Goal: Task Accomplishment & Management: Use online tool/utility

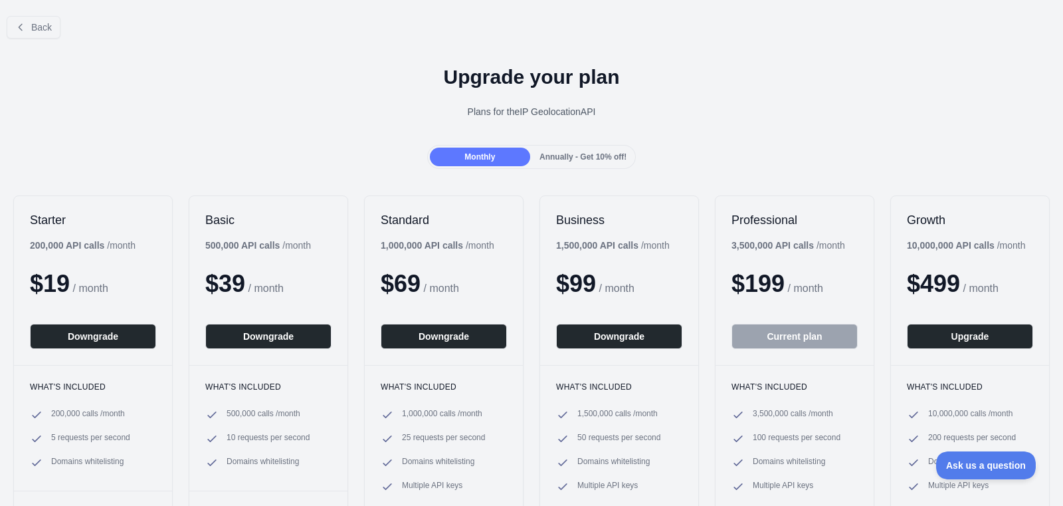
click at [39, 26] on span "Back" at bounding box center [41, 27] width 21 height 11
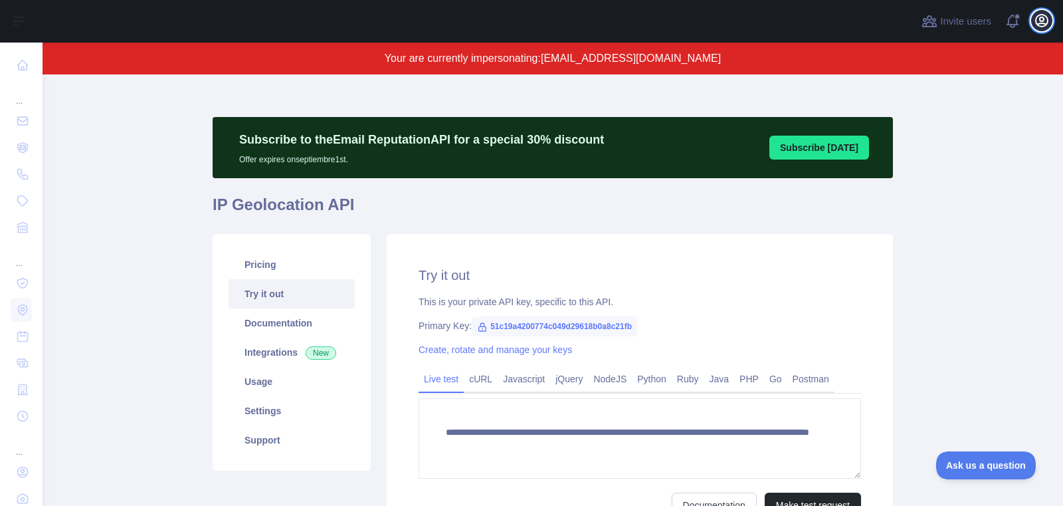
click at [1051, 21] on button "Open user menu" at bounding box center [1041, 20] width 21 height 21
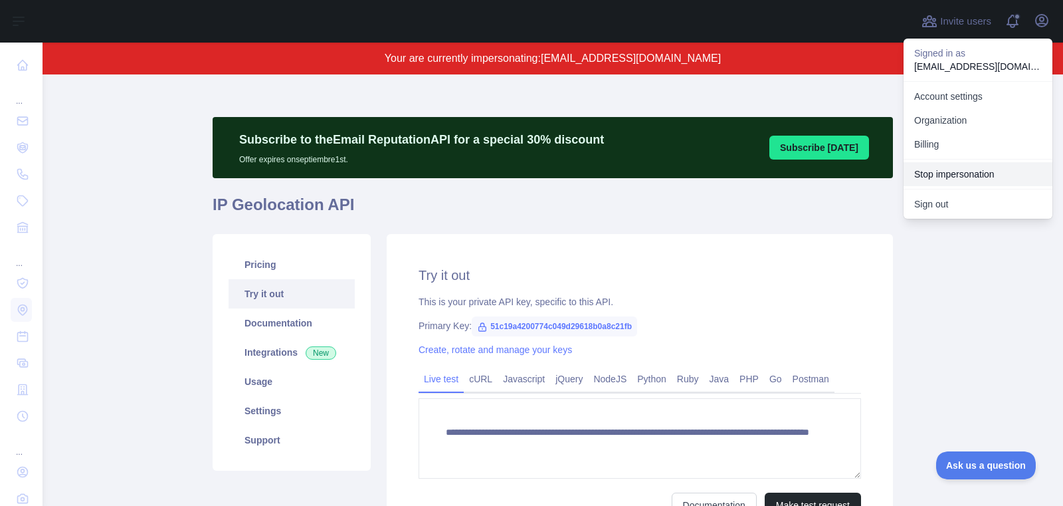
click at [930, 170] on button "Stop impersonation" at bounding box center [978, 174] width 149 height 24
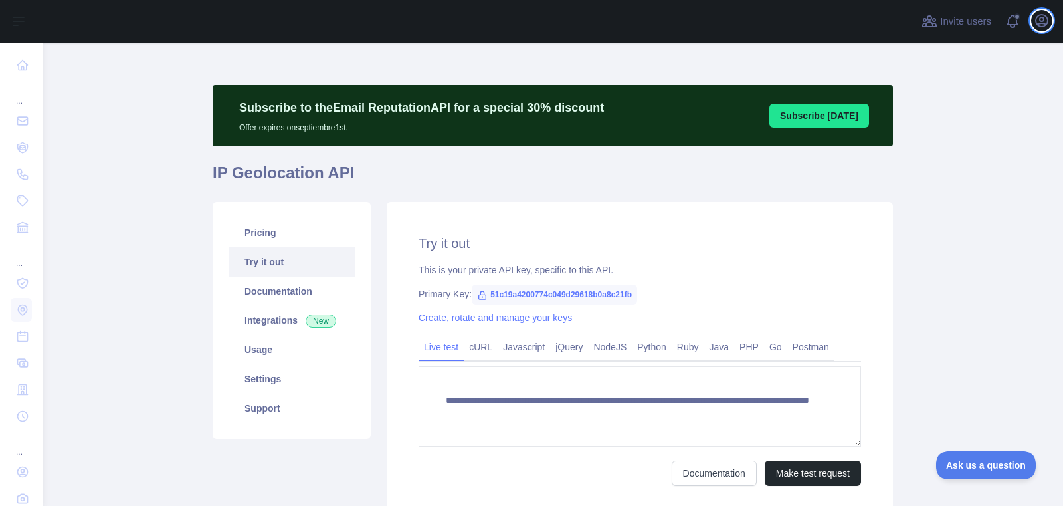
type textarea "**********"
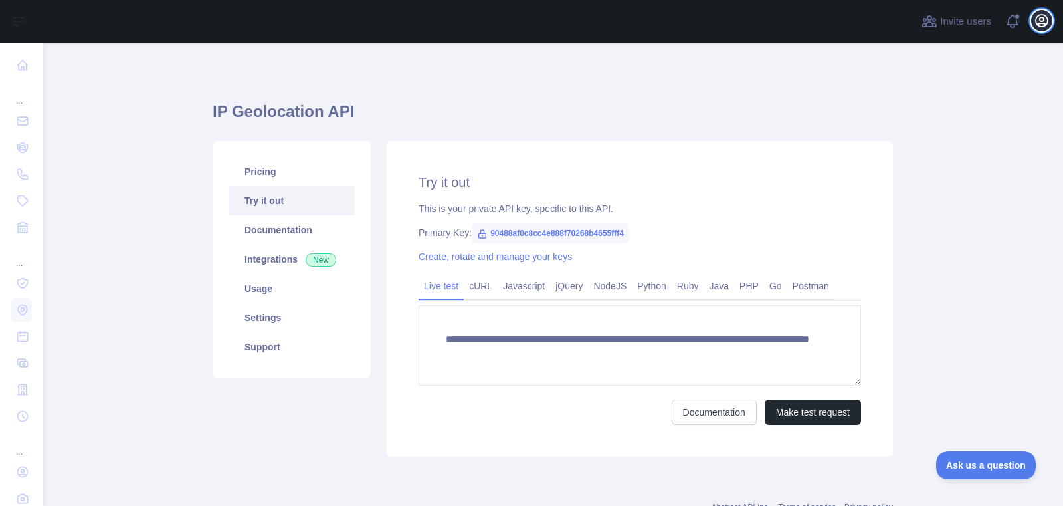
click at [1037, 15] on icon "button" at bounding box center [1042, 21] width 16 height 16
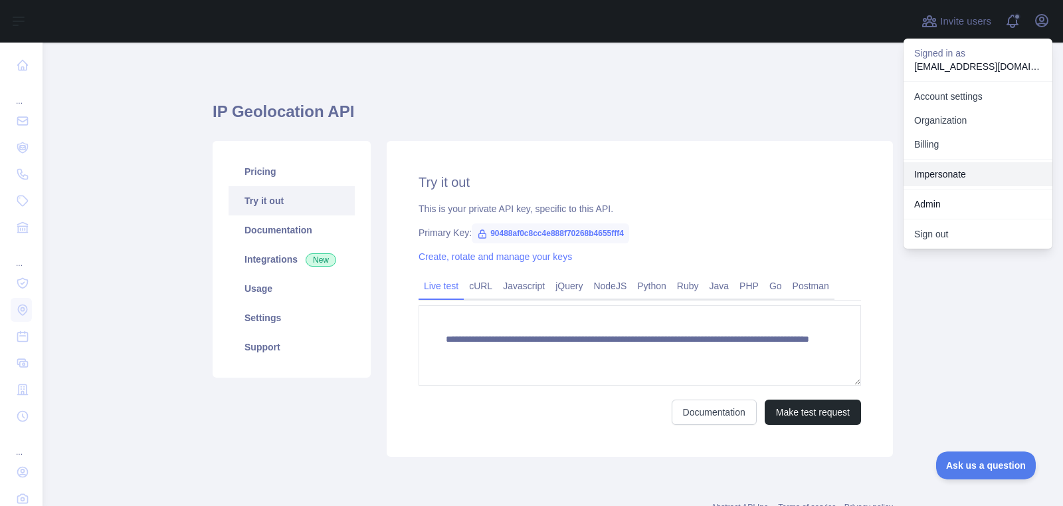
click at [966, 174] on link "Impersonate" at bounding box center [978, 174] width 149 height 24
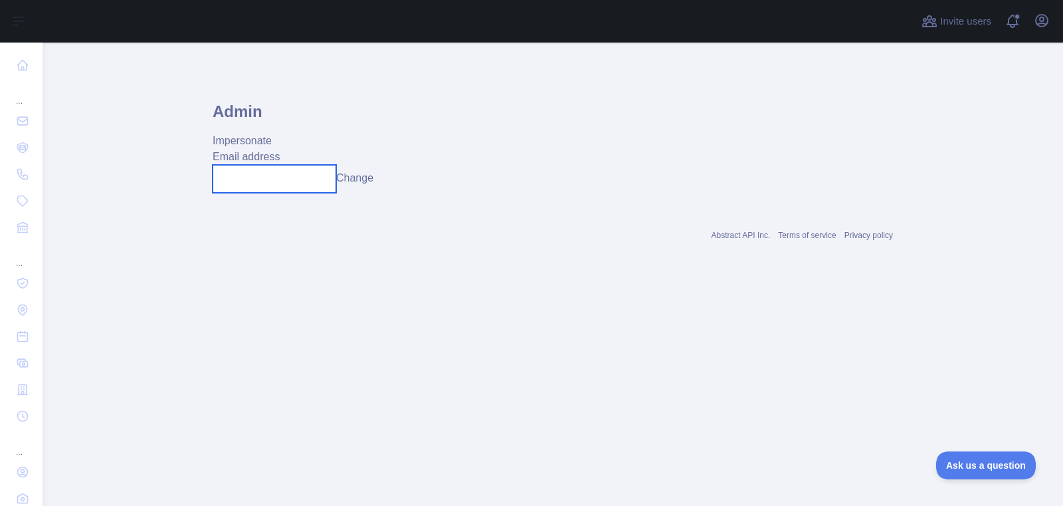
click at [274, 173] on input "text" at bounding box center [275, 179] width 124 height 28
paste input "**********"
type input "**********"
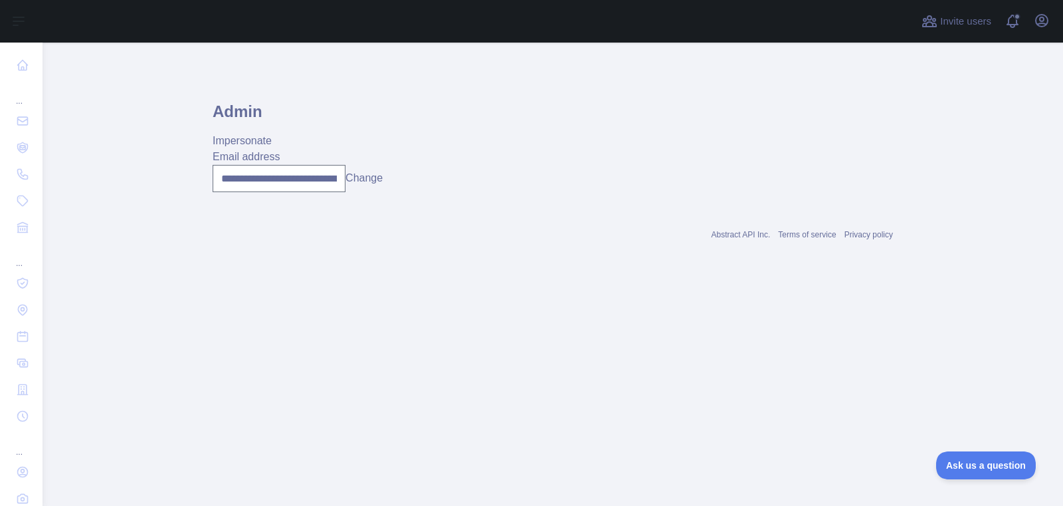
click at [372, 182] on button "Change" at bounding box center [364, 178] width 37 height 16
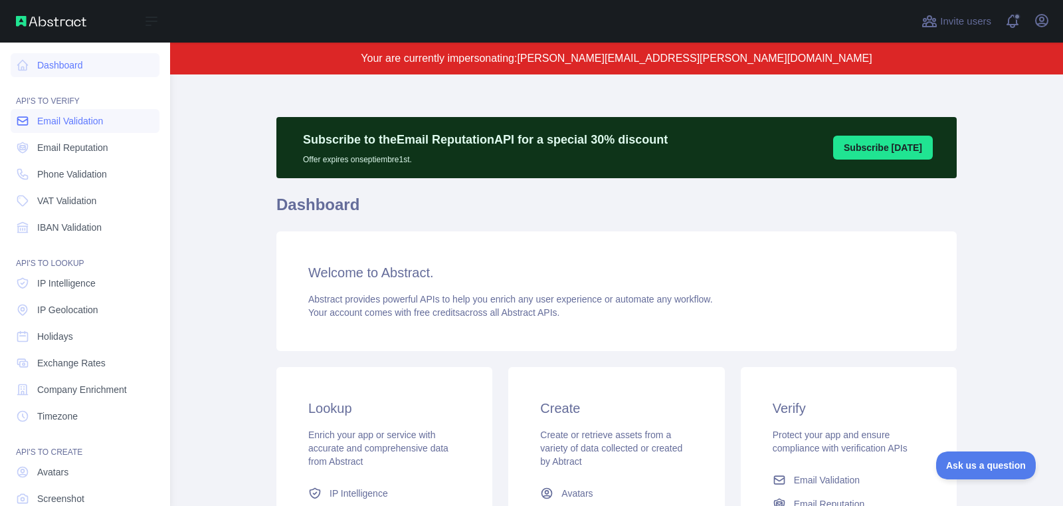
click at [80, 125] on span "Email Validation" at bounding box center [70, 120] width 66 height 13
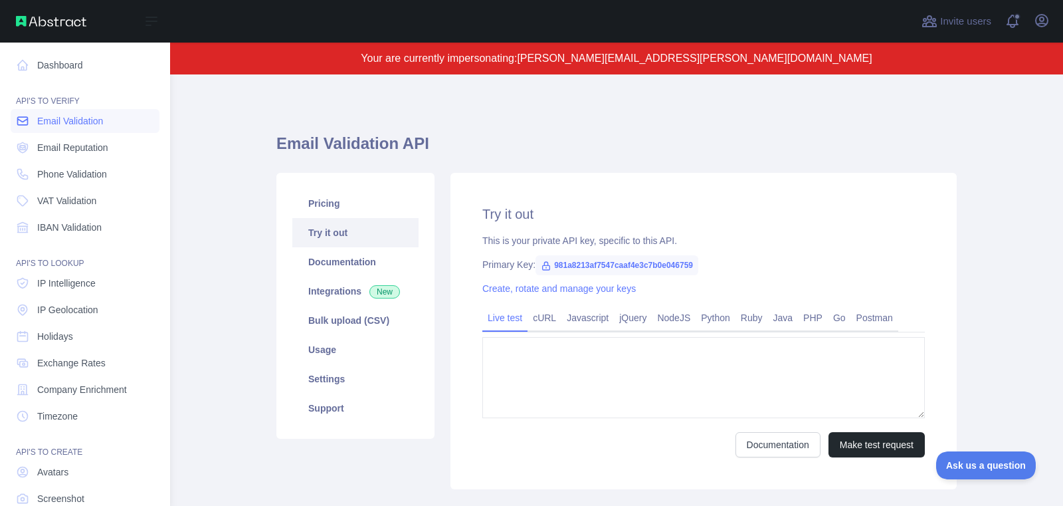
type textarea "**********"
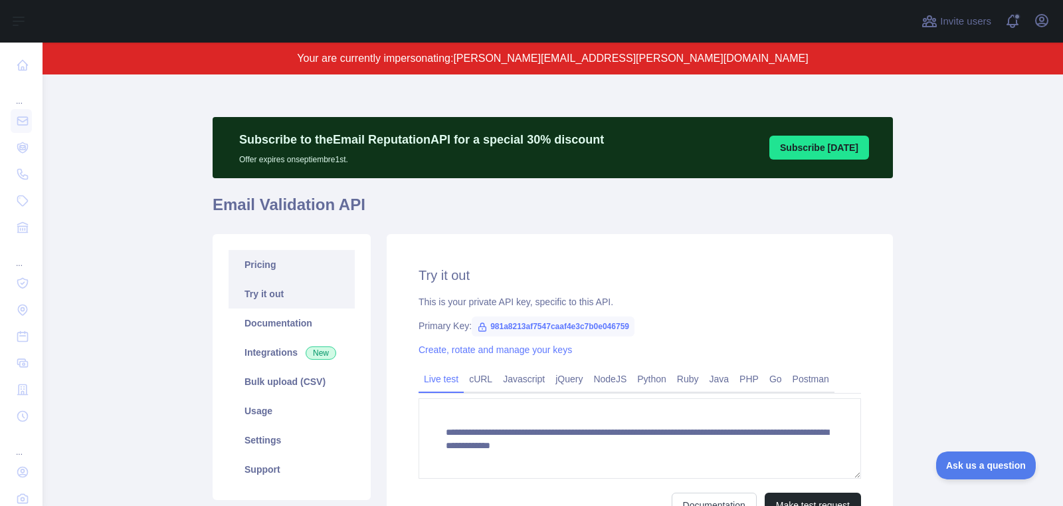
click at [289, 274] on link "Pricing" at bounding box center [292, 264] width 126 height 29
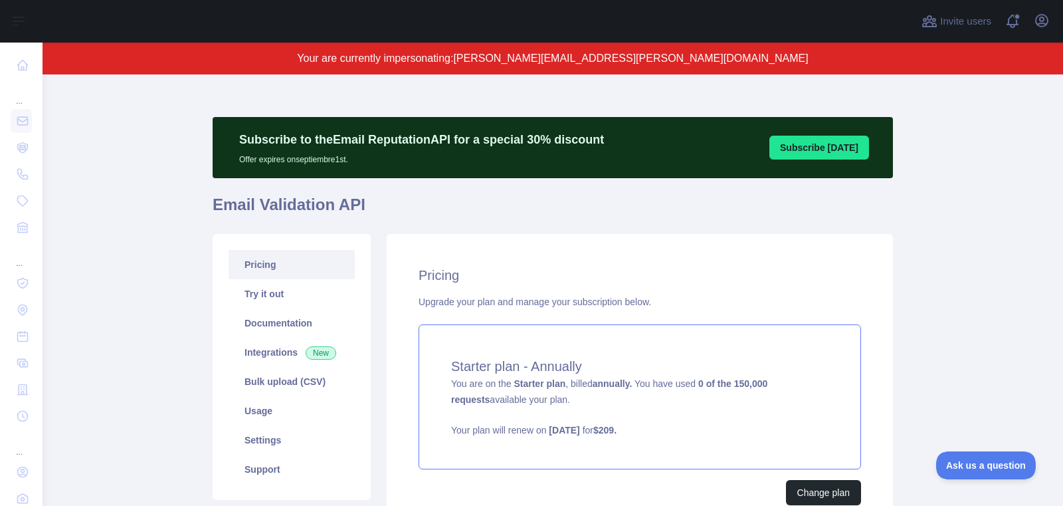
click at [649, 379] on span "You are on the Starter plan , billed annually. You have used 0 of the 150,000 r…" at bounding box center [639, 407] width 377 height 58
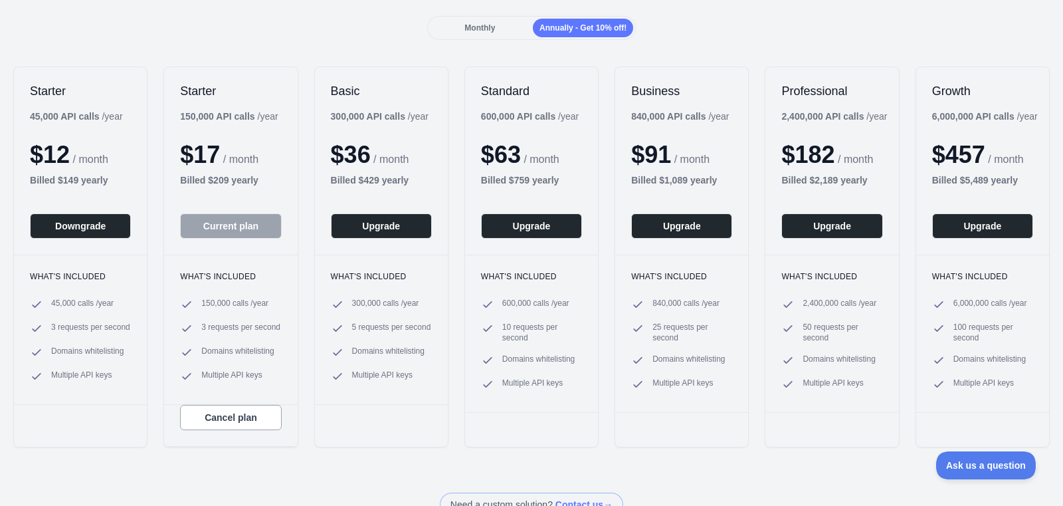
scroll to position [130, 0]
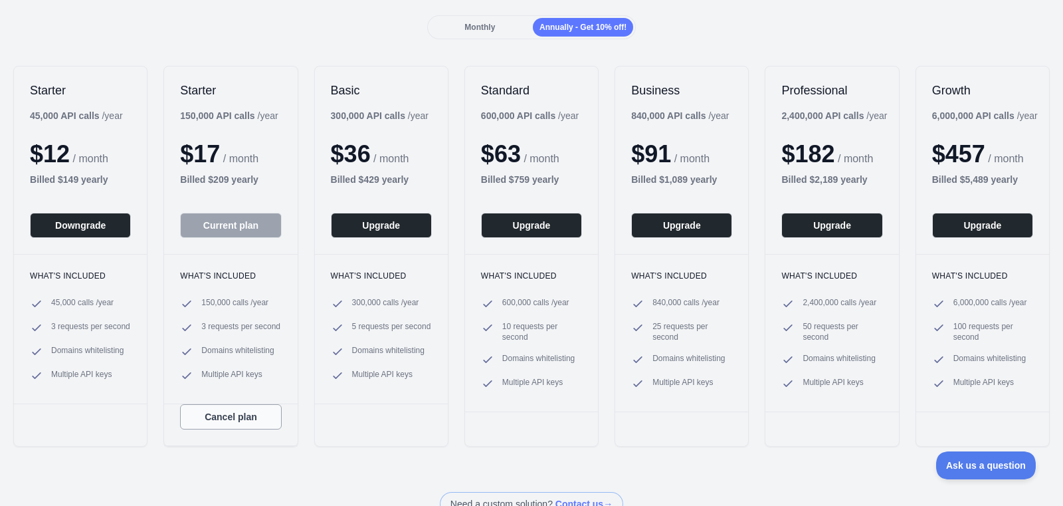
click at [249, 417] on button "Cancel plan" at bounding box center [230, 416] width 101 height 25
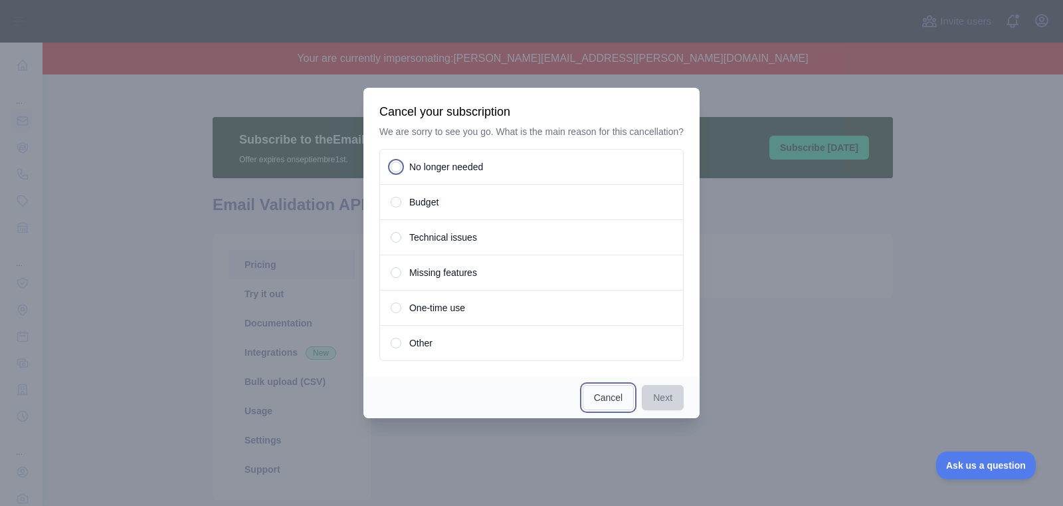
click at [603, 399] on button "Cancel" at bounding box center [609, 397] width 52 height 25
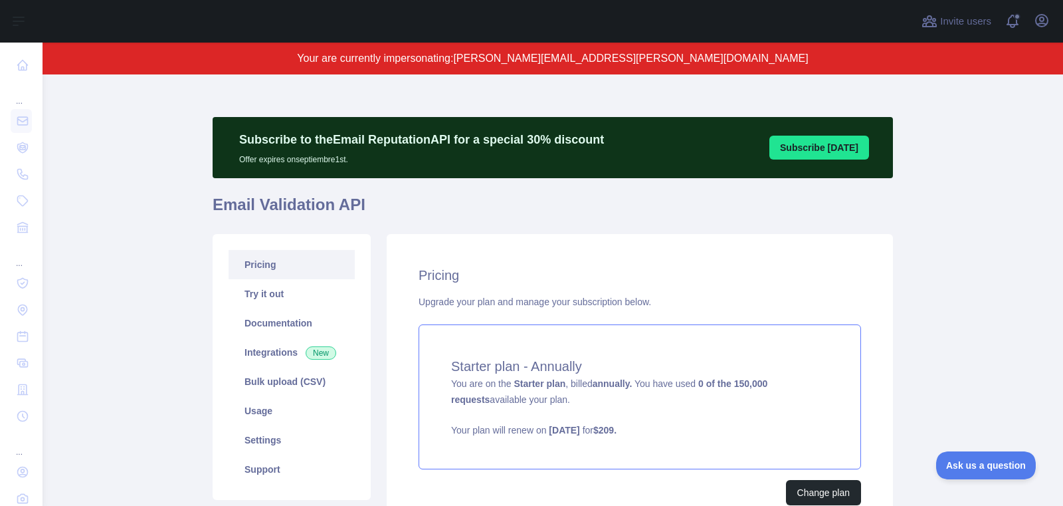
click at [584, 467] on div "Starter plan - Annually You are on the Starter plan , billed annually. You have…" at bounding box center [640, 396] width 443 height 145
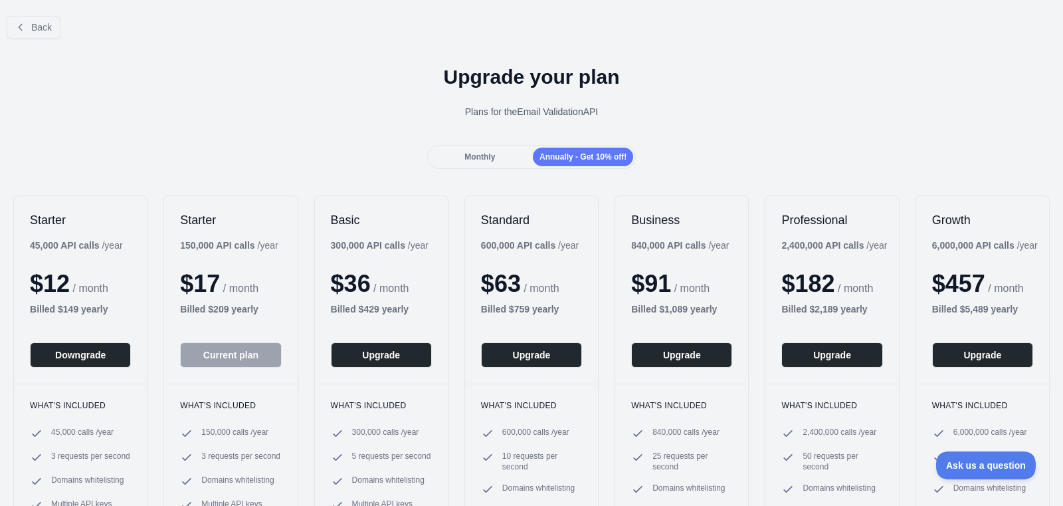
click at [465, 159] on span "Monthly" at bounding box center [480, 156] width 31 height 9
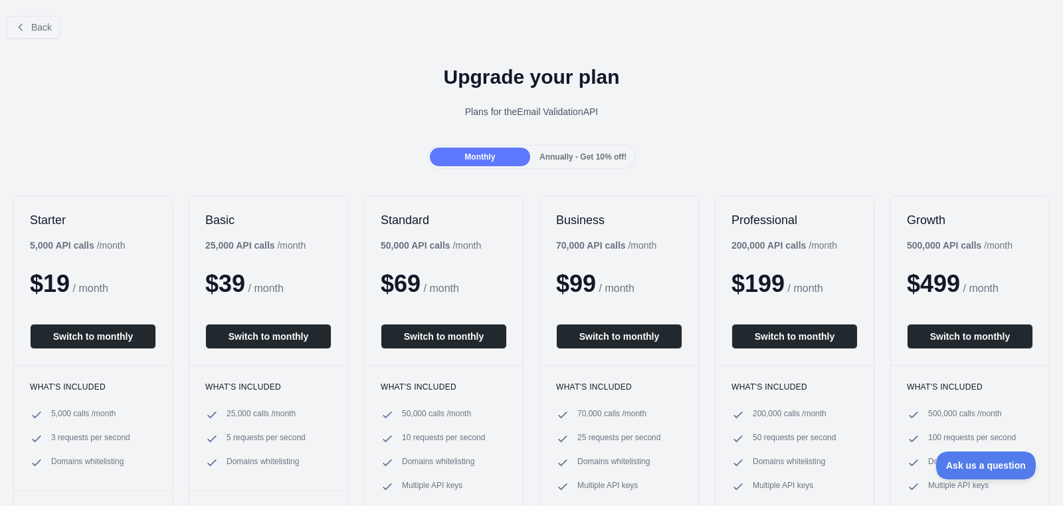
click at [579, 155] on span "Annually - Get 10% off!" at bounding box center [583, 156] width 87 height 9
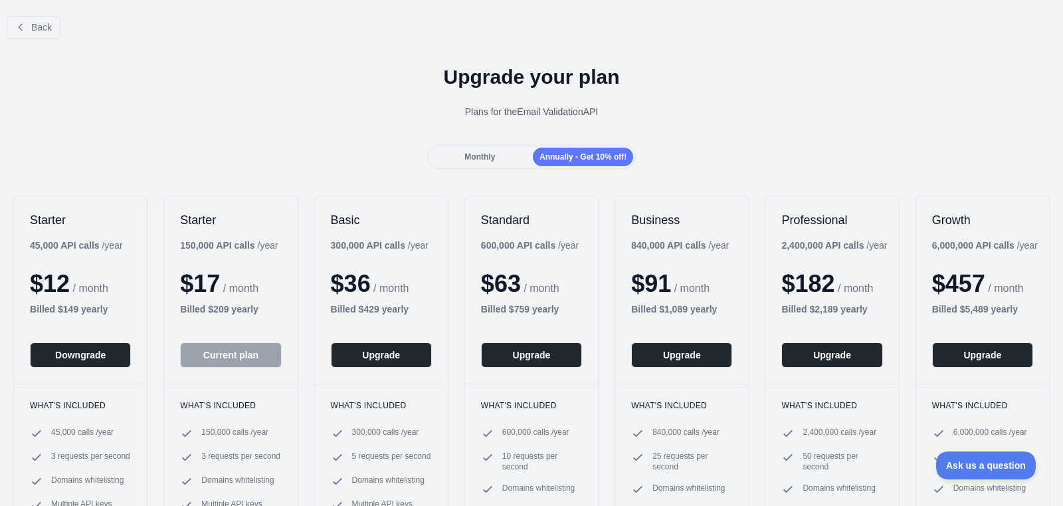
click at [490, 164] on div "Monthly" at bounding box center [480, 157] width 100 height 19
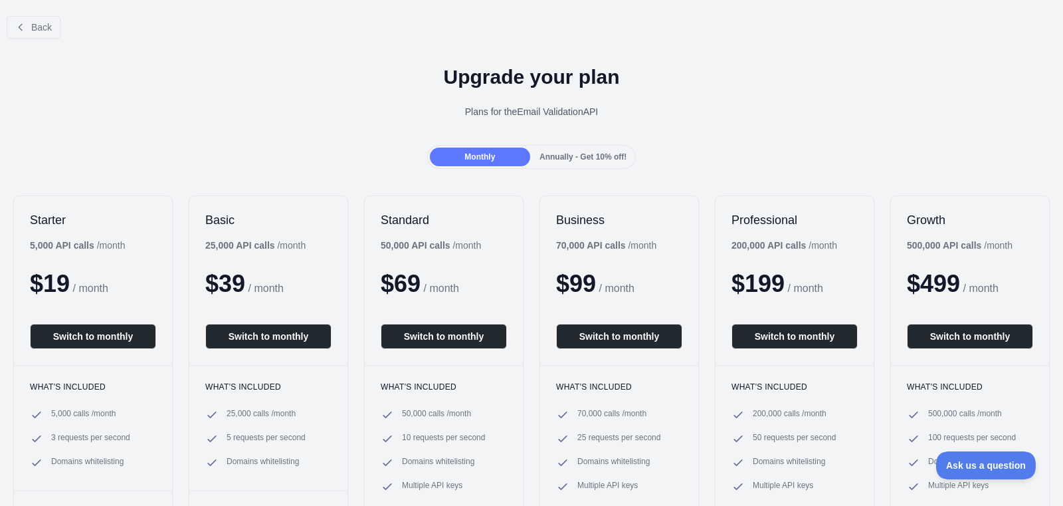
click at [589, 169] on div "Back Upgrade your plan Plans for the Email Validation API Monthly Annually - Ge…" at bounding box center [531, 295] width 1063 height 580
click at [589, 163] on div "Annually - Get 10% off!" at bounding box center [583, 157] width 100 height 19
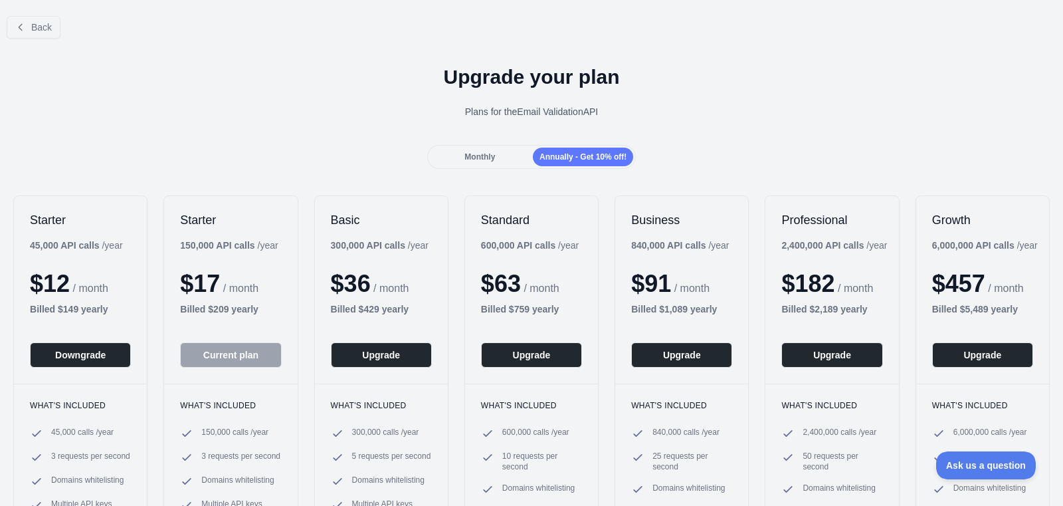
click at [471, 154] on span "Monthly" at bounding box center [480, 156] width 31 height 9
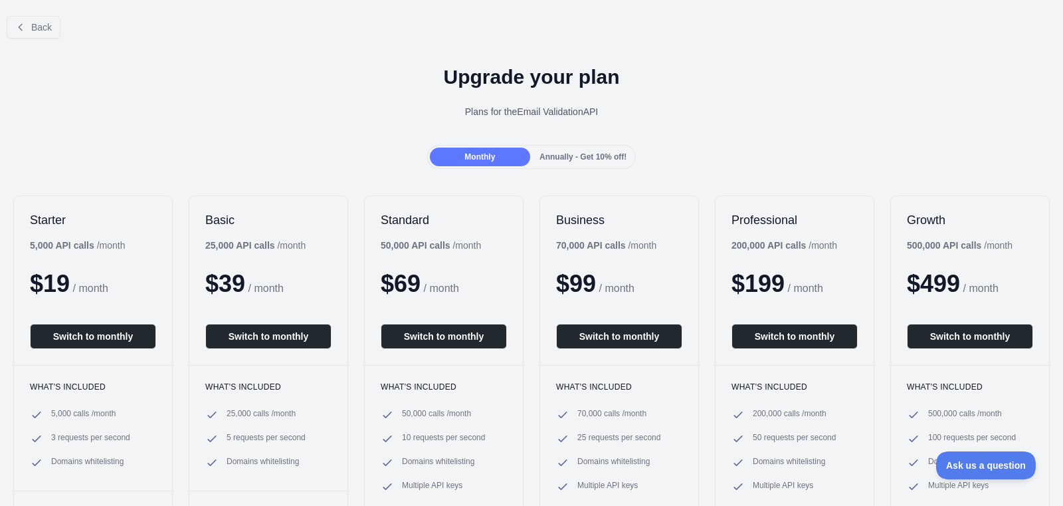
click at [564, 156] on span "Annually - Get 10% off!" at bounding box center [583, 156] width 87 height 9
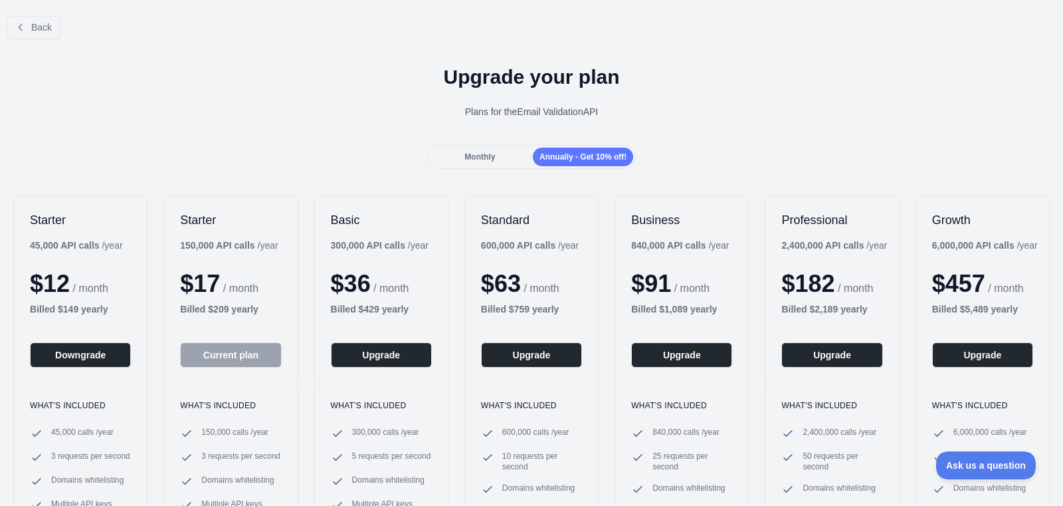
click at [470, 167] on div "Monthly Annually - Get 10% off!" at bounding box center [531, 157] width 209 height 24
click at [471, 161] on div "Monthly" at bounding box center [480, 157] width 100 height 19
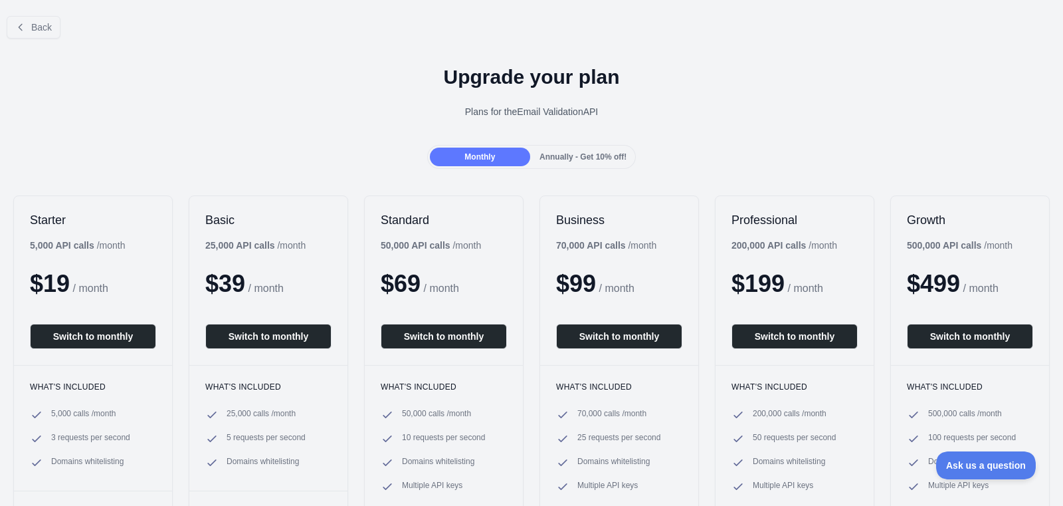
click at [518, 163] on div "Monthly" at bounding box center [480, 157] width 100 height 19
click at [517, 155] on div "Monthly" at bounding box center [480, 157] width 100 height 19
click at [544, 155] on span "Annually - Get 10% off!" at bounding box center [583, 156] width 87 height 9
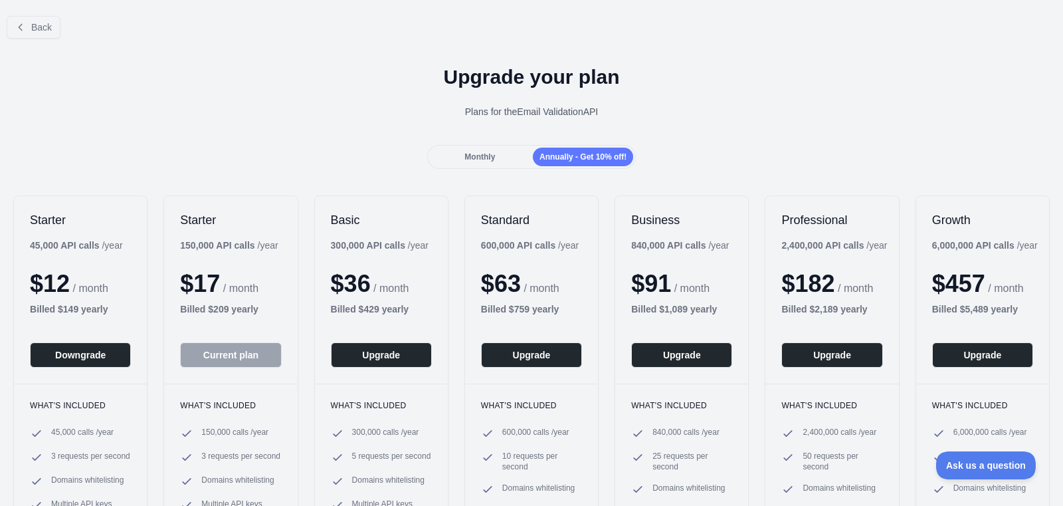
click at [491, 150] on div "Monthly" at bounding box center [480, 157] width 100 height 19
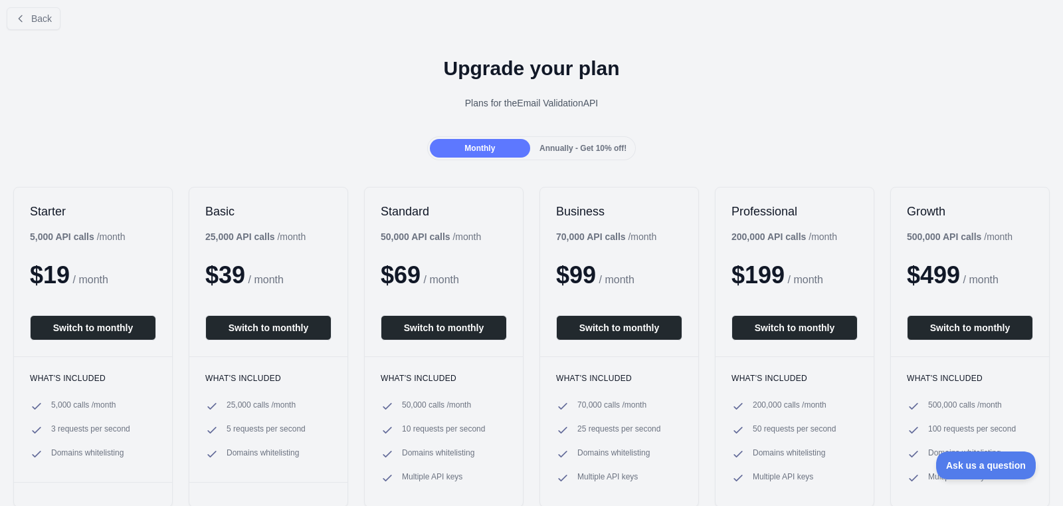
scroll to position [7, 0]
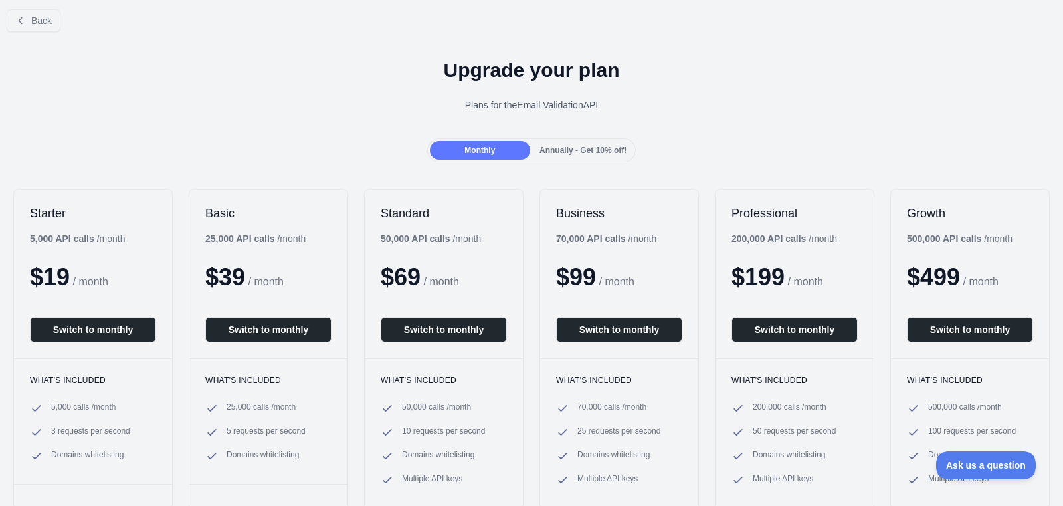
click at [598, 152] on span "Annually - Get 10% off!" at bounding box center [583, 150] width 87 height 9
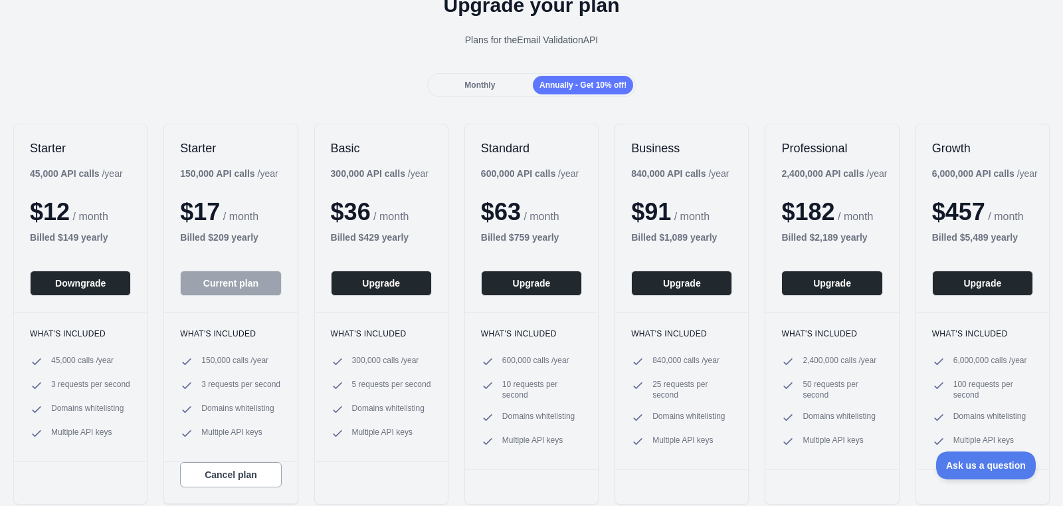
scroll to position [74, 0]
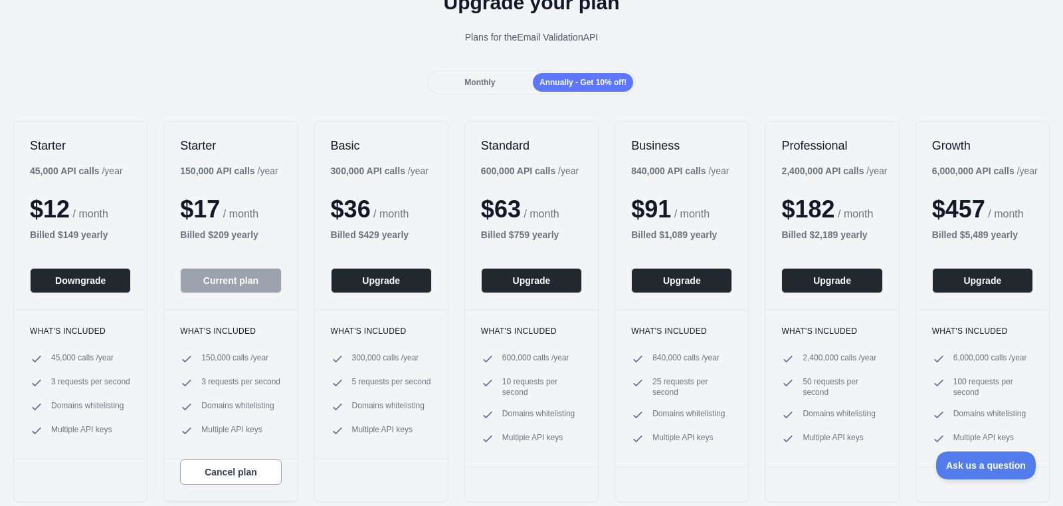
click at [494, 92] on div "Monthly Annually - Get 10% off!" at bounding box center [531, 82] width 209 height 24
click at [494, 82] on div "Monthly" at bounding box center [480, 82] width 100 height 19
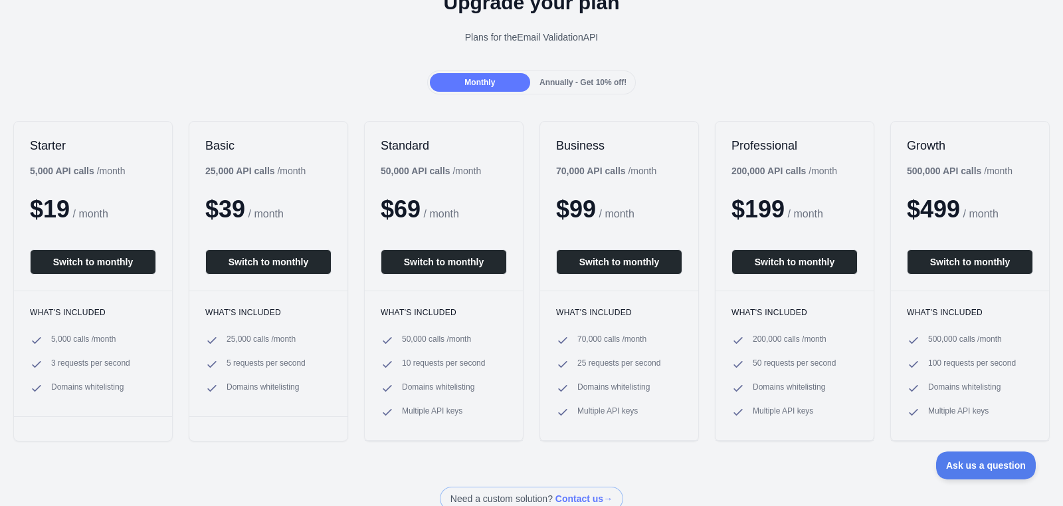
click at [575, 75] on div "Annually - Get 10% off!" at bounding box center [583, 82] width 100 height 19
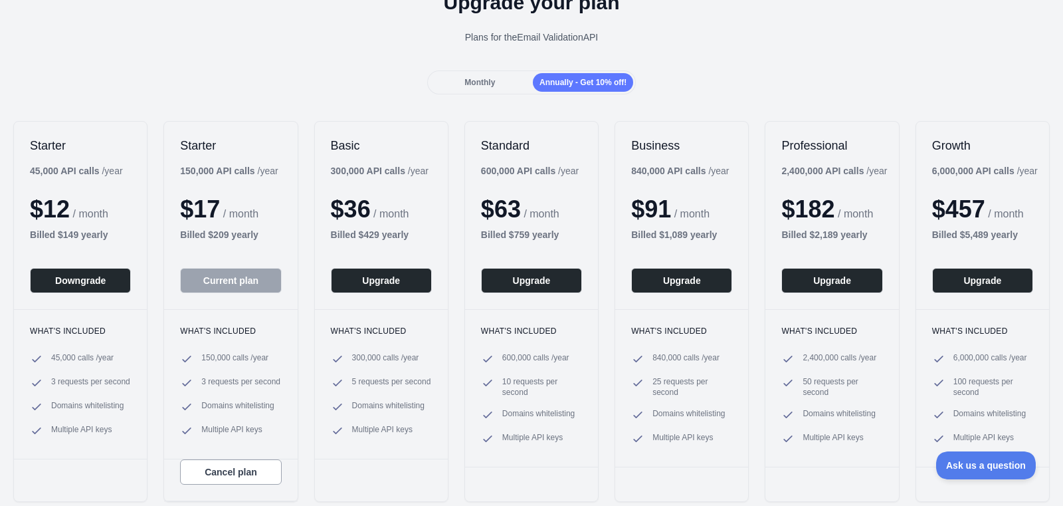
click at [501, 73] on div "Monthly" at bounding box center [480, 82] width 100 height 19
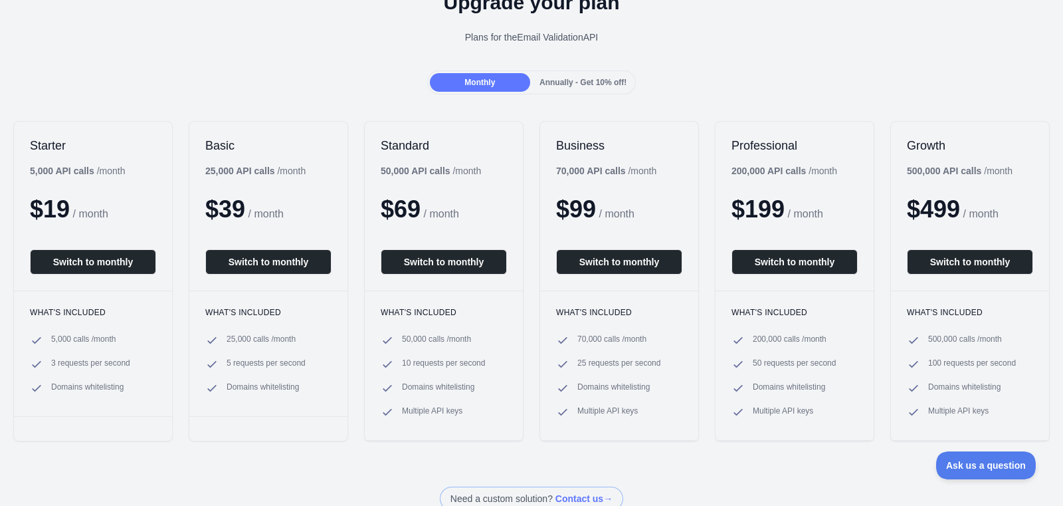
scroll to position [0, 0]
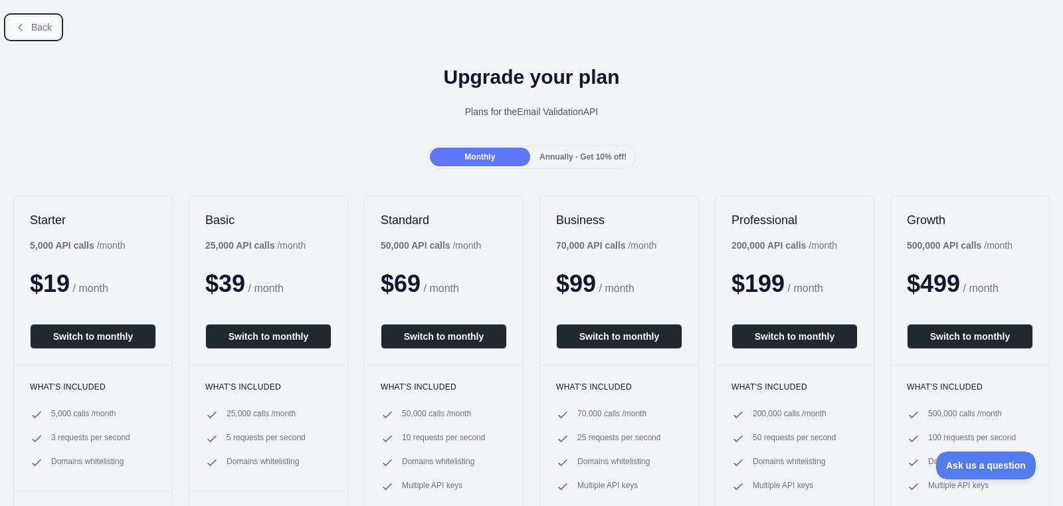
click at [56, 25] on button "Back" at bounding box center [34, 27] width 54 height 23
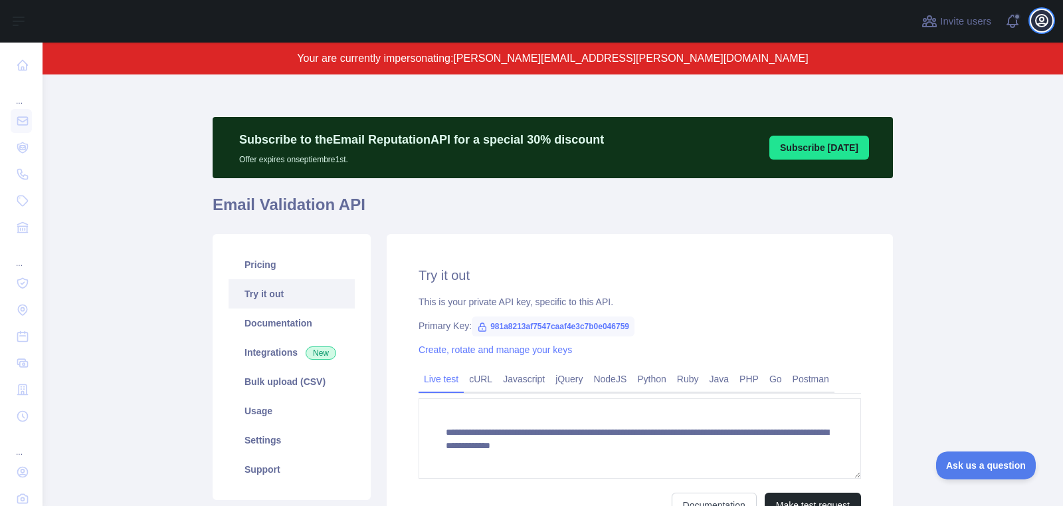
click at [1033, 21] on button "Open user menu" at bounding box center [1041, 20] width 21 height 21
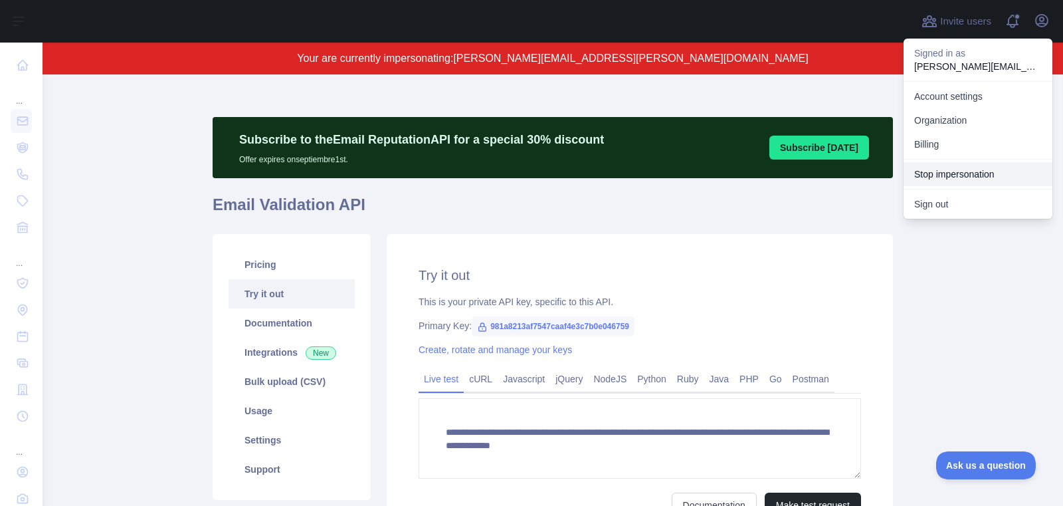
click at [994, 183] on button "Stop impersonation" at bounding box center [978, 174] width 149 height 24
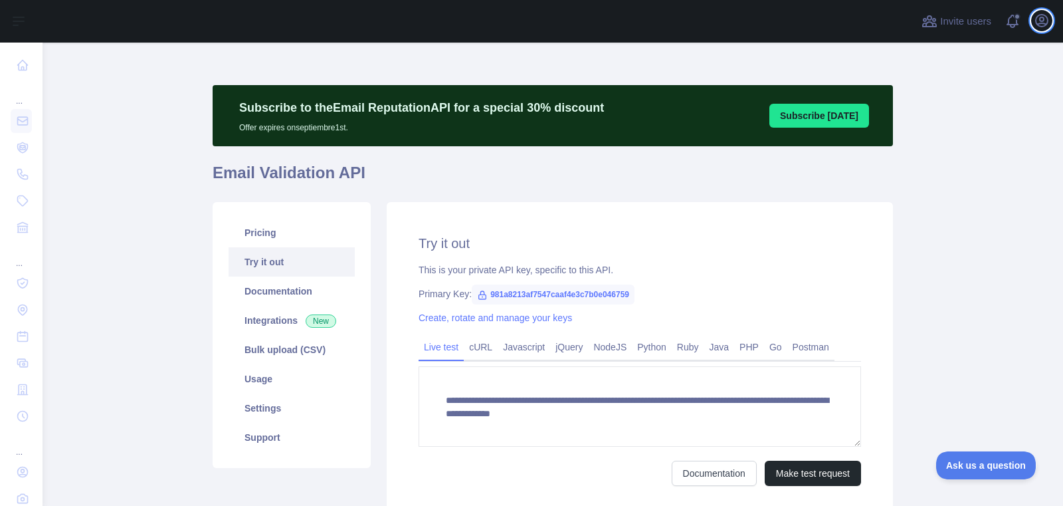
type textarea "**********"
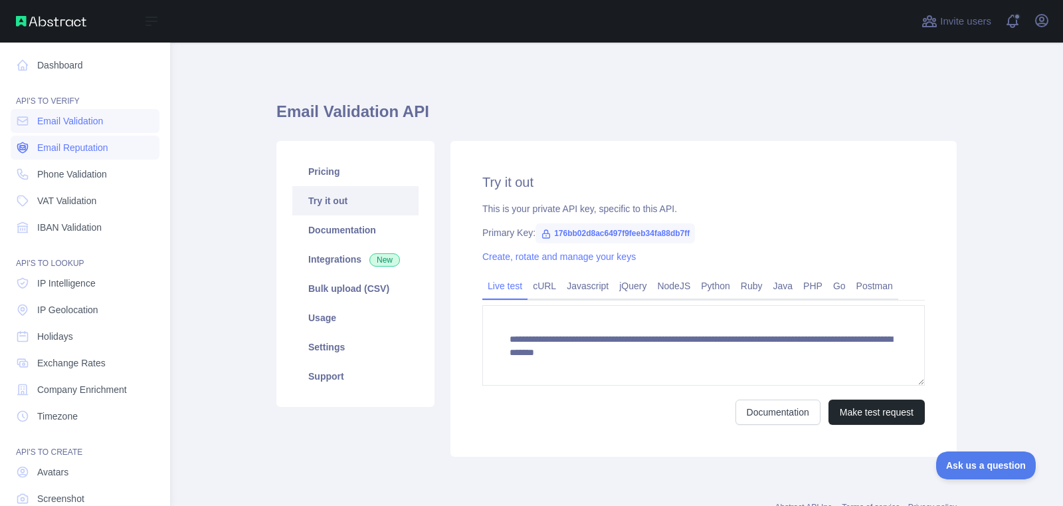
click at [53, 146] on span "Email Reputation" at bounding box center [72, 147] width 71 height 13
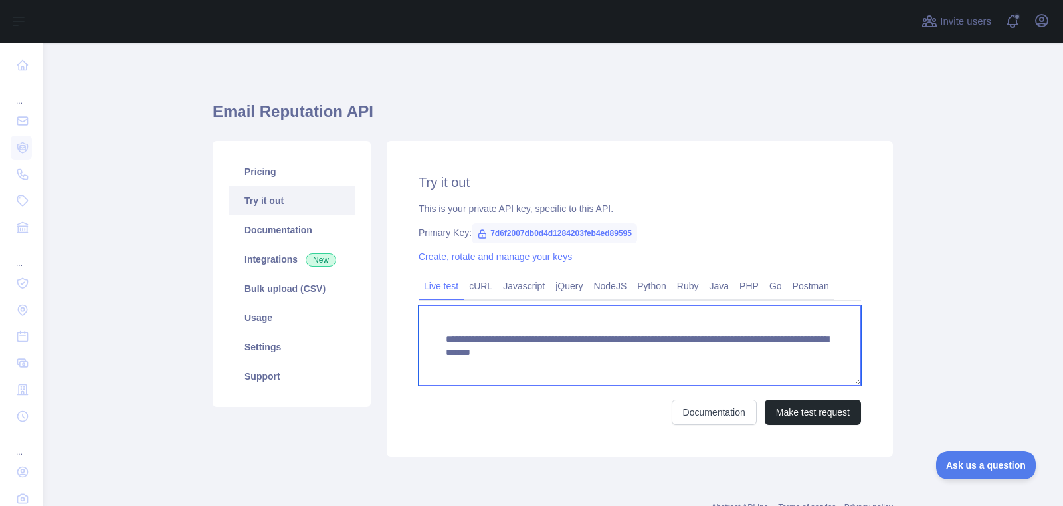
drag, startPoint x: 693, startPoint y: 355, endPoint x: 693, endPoint y: 370, distance: 15.3
click at [693, 370] on textarea "**********" at bounding box center [640, 345] width 443 height 80
paste textarea "To enrich screen reader interactions, please activate Accessibility in Grammarl…"
type textarea "**********"
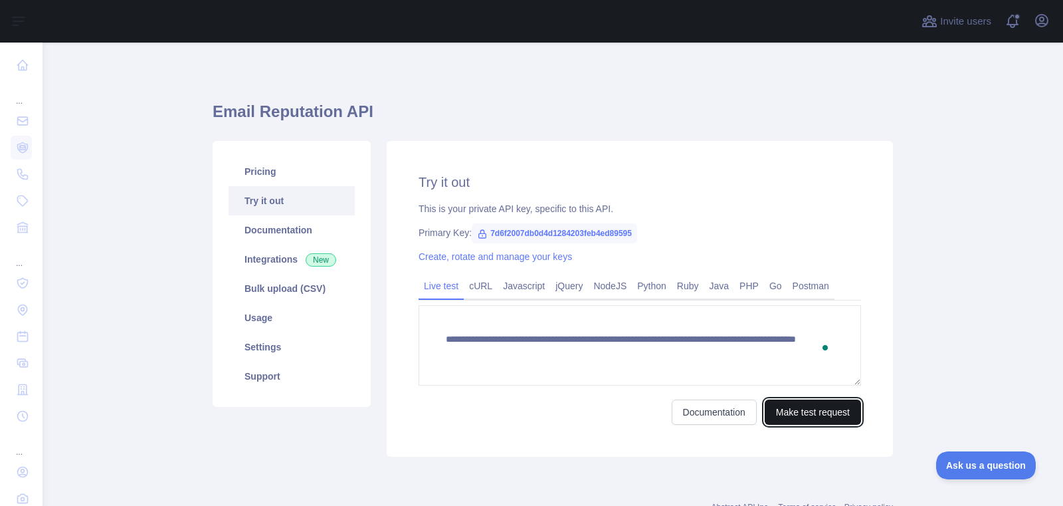
click at [797, 412] on button "Make test request" at bounding box center [813, 411] width 96 height 25
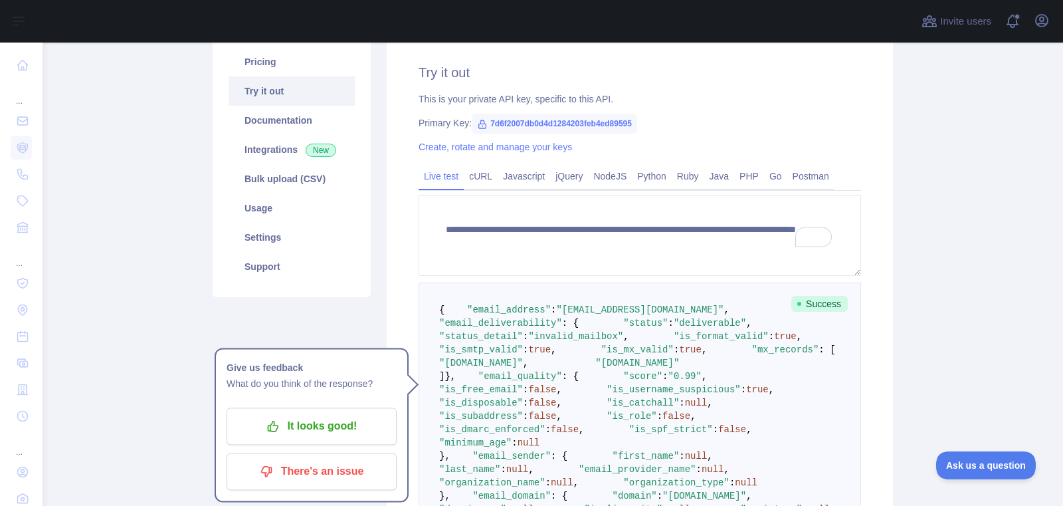
scroll to position [111, 0]
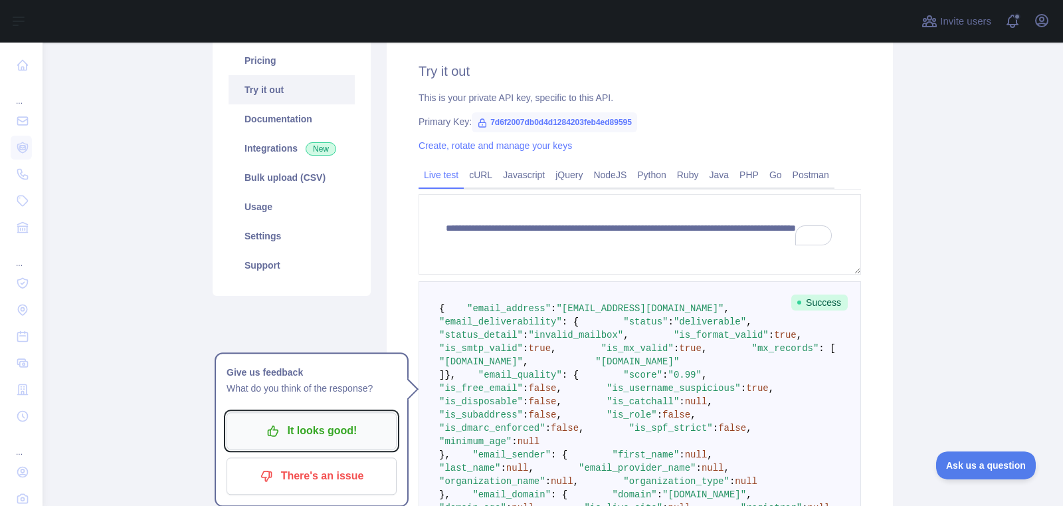
click at [357, 427] on p "It looks good!" at bounding box center [312, 430] width 150 height 23
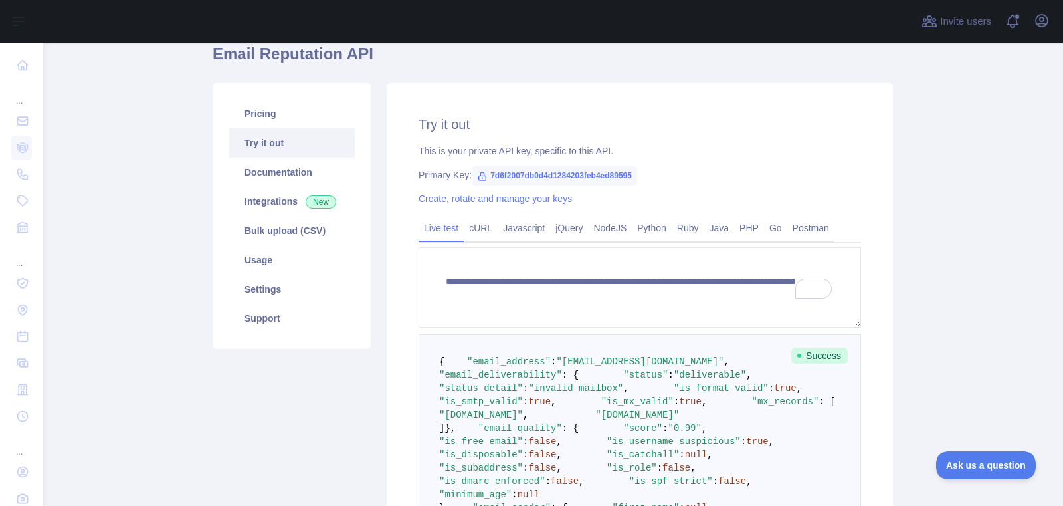
scroll to position [57, 0]
click at [636, 368] on span ""[EMAIL_ADDRESS][DOMAIN_NAME]"" at bounding box center [639, 362] width 167 height 11
click at [680, 376] on pre "{ "email_address" : "[EMAIL_ADDRESS][DOMAIN_NAME]" , "email_deliverability" : {…" at bounding box center [640, 515] width 443 height 360
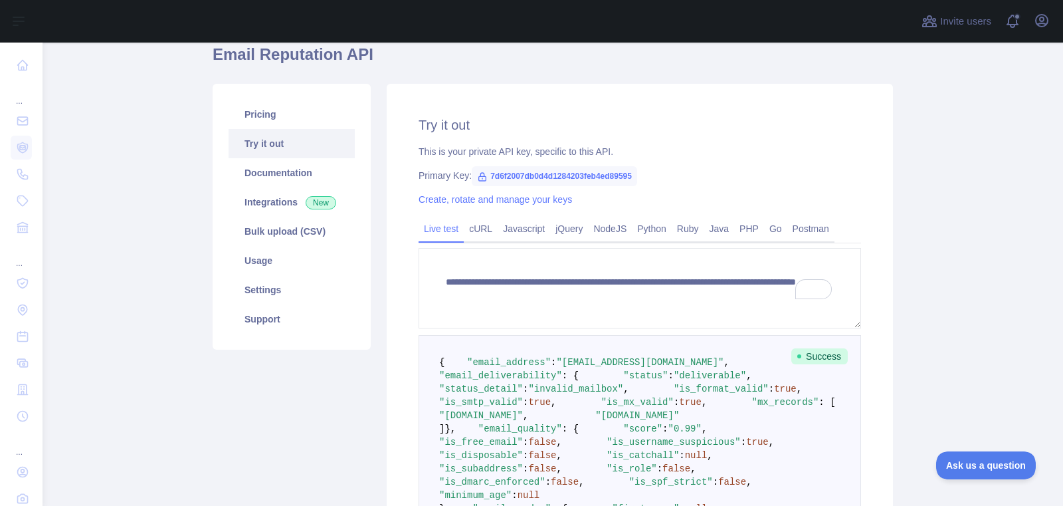
click at [557, 368] on span ""[EMAIL_ADDRESS][DOMAIN_NAME]"" at bounding box center [639, 362] width 167 height 11
drag, startPoint x: 558, startPoint y: 375, endPoint x: 649, endPoint y: 377, distance: 91.1
click at [649, 368] on span ""email_address" : "[EMAIL_ADDRESS][DOMAIN_NAME]" ," at bounding box center [587, 362] width 285 height 11
click at [670, 387] on pre "{ "email_address" : "[EMAIL_ADDRESS][DOMAIN_NAME]" , "email_deliverability" : {…" at bounding box center [640, 515] width 443 height 360
